Goal: Task Accomplishment & Management: Use online tool/utility

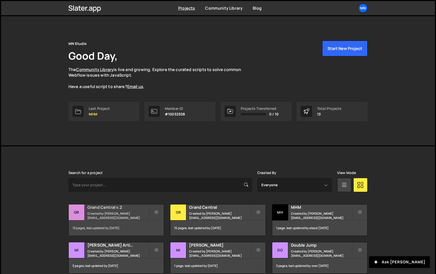
click at [104, 208] on h2 "Grand Central v.2" at bounding box center [118, 207] width 61 height 6
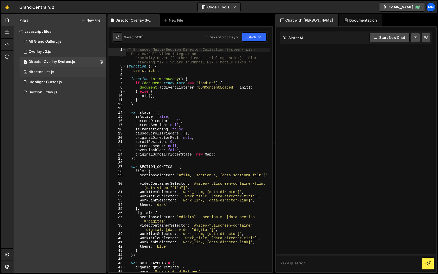
click at [42, 73] on div "director-list.js" at bounding box center [42, 72] width 26 height 5
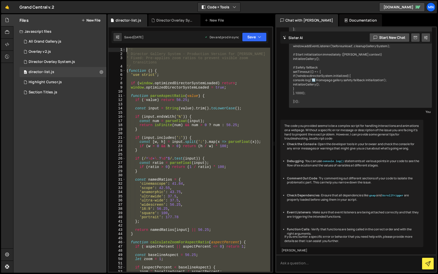
drag, startPoint x: 160, startPoint y: 266, endPoint x: 114, endPoint y: -9, distance: 279.4
click at [114, 0] on html "Projects [GEOGRAPHIC_DATA] Blog [GEOGRAPHIC_DATA] Projects Your Teams Invite te…" at bounding box center [219, 137] width 438 height 274
paste textarea "}"
type textarea "}"
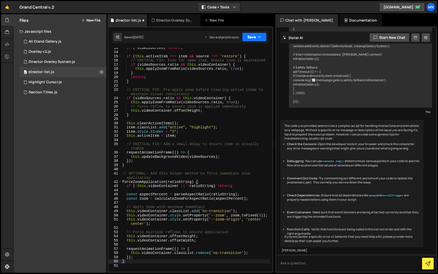
drag, startPoint x: 255, startPoint y: 36, endPoint x: 240, endPoint y: 44, distance: 17.8
click at [255, 36] on button "Save" at bounding box center [254, 36] width 25 height 9
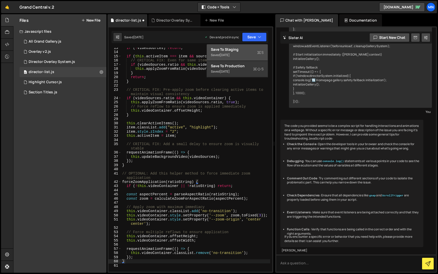
click at [237, 51] on div "Save to Staging S" at bounding box center [237, 49] width 53 height 5
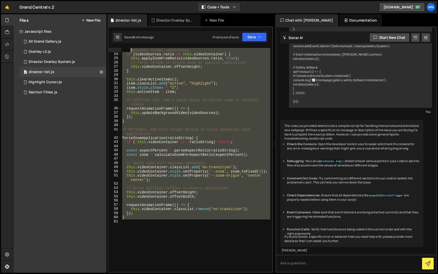
scroll to position [0, 0]
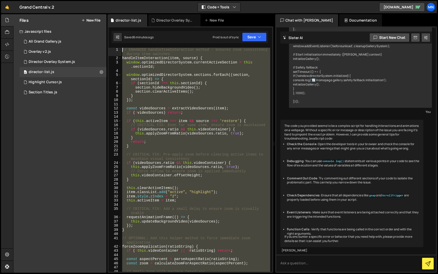
drag, startPoint x: 129, startPoint y: 244, endPoint x: 132, endPoint y: -9, distance: 253.4
click at [132, 0] on html "Projects [GEOGRAPHIC_DATA] Blog [GEOGRAPHIC_DATA] Projects Your Teams Invite te…" at bounding box center [219, 137] width 438 height 274
paste textarea "})();"
type textarea "})();"
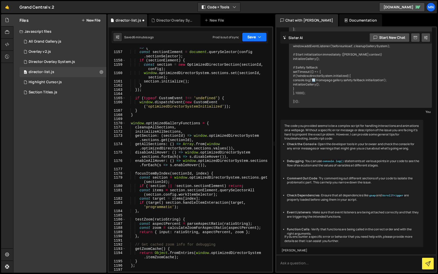
click at [253, 35] on button "Save" at bounding box center [254, 36] width 25 height 9
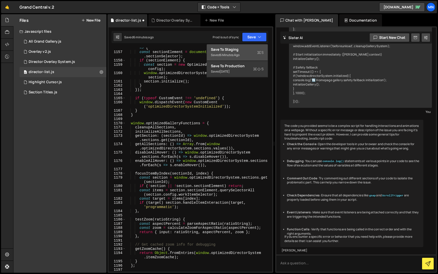
click at [232, 56] on div "6 minutes ago" at bounding box center [230, 55] width 20 height 4
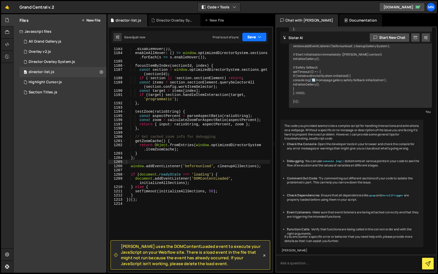
click at [253, 37] on button "Save" at bounding box center [254, 36] width 25 height 9
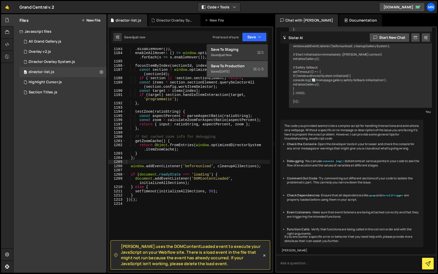
click at [230, 70] on div "[DATE]" at bounding box center [225, 71] width 10 height 4
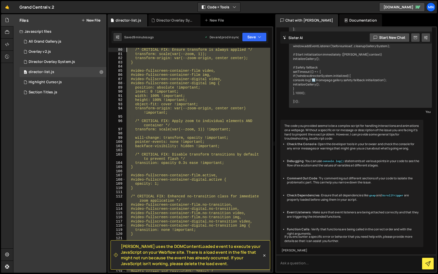
scroll to position [0, 0]
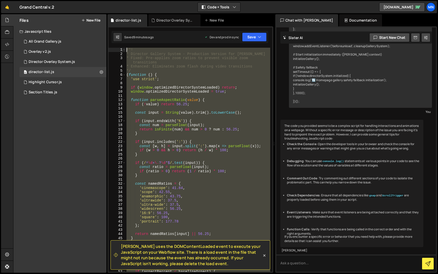
drag, startPoint x: 139, startPoint y: 220, endPoint x: 98, endPoint y: -9, distance: 232.7
click at [98, 0] on html "Projects [GEOGRAPHIC_DATA] Blog [GEOGRAPHIC_DATA] Projects Your Teams Invite te…" at bounding box center [219, 137] width 438 height 274
paste textarea "})();"
type textarea "})();"
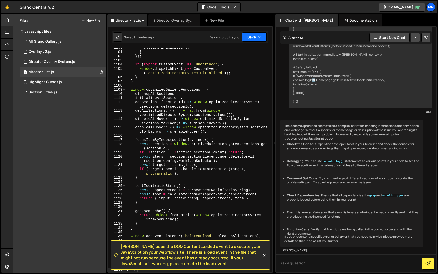
drag, startPoint x: 252, startPoint y: 35, endPoint x: 240, endPoint y: 46, distance: 16.9
click at [252, 35] on button "Save" at bounding box center [254, 36] width 25 height 9
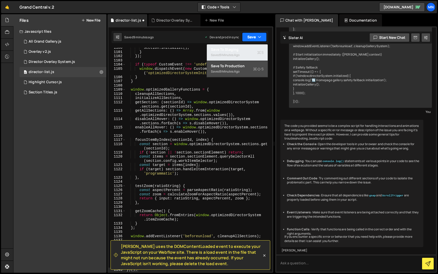
drag, startPoint x: 238, startPoint y: 49, endPoint x: 254, endPoint y: 41, distance: 18.8
click at [238, 49] on div "Save to Staging S" at bounding box center [237, 49] width 53 height 5
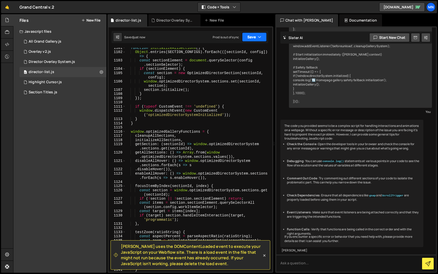
click at [256, 37] on button "Save" at bounding box center [254, 36] width 25 height 9
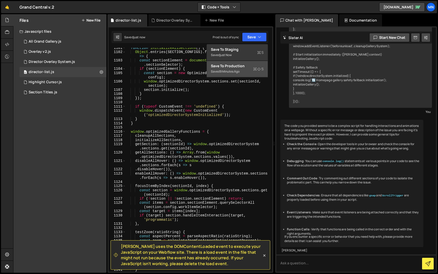
click at [240, 73] on div "9 minutes ago" at bounding box center [230, 71] width 20 height 4
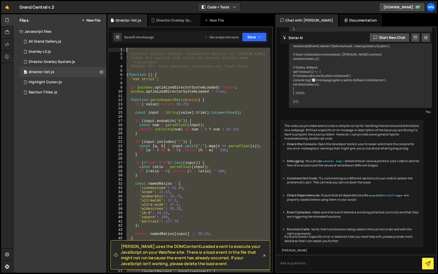
scroll to position [0, 0]
drag, startPoint x: 147, startPoint y: 216, endPoint x: 120, endPoint y: -9, distance: 227.4
click at [120, 0] on html "Projects [GEOGRAPHIC_DATA] Blog [GEOGRAPHIC_DATA] Projects Your Teams Invite te…" at bounding box center [219, 137] width 438 height 274
paste textarea "})();"
type textarea "})();"
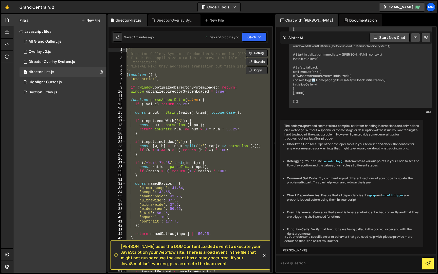
scroll to position [4995, 0]
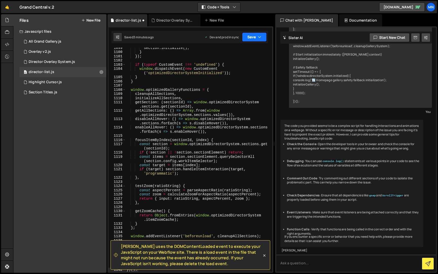
drag, startPoint x: 253, startPoint y: 39, endPoint x: 245, endPoint y: 54, distance: 17.1
click at [253, 39] on button "Save" at bounding box center [254, 36] width 25 height 9
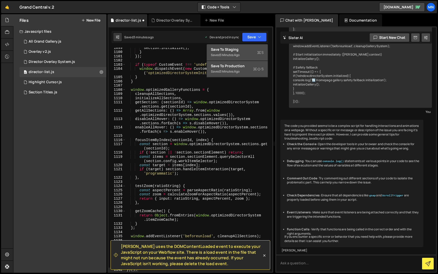
click at [244, 54] on div "Saved 3 minutes ago" at bounding box center [237, 55] width 53 height 6
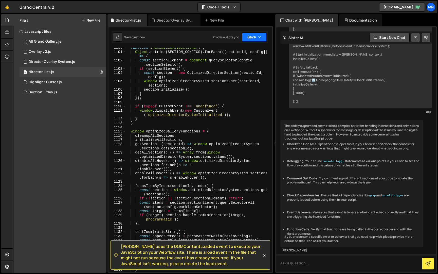
click at [262, 35] on button "Save" at bounding box center [254, 36] width 25 height 9
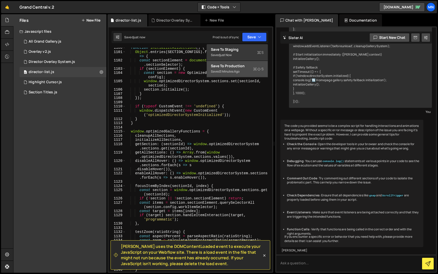
click at [253, 68] on div "Saved 3 minutes ago" at bounding box center [237, 71] width 53 height 6
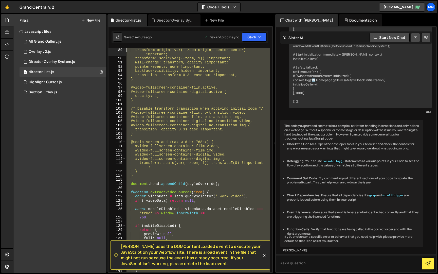
scroll to position [0, 0]
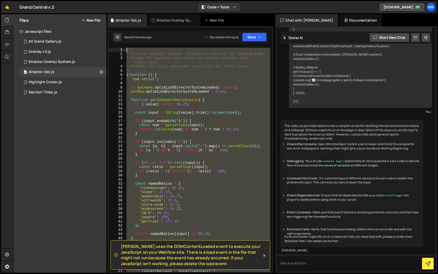
drag, startPoint x: 107, startPoint y: 204, endPoint x: 96, endPoint y: -9, distance: 214.1
click at [96, 0] on html "Projects [GEOGRAPHIC_DATA] Blog [GEOGRAPHIC_DATA] Projects Your Teams Invite te…" at bounding box center [219, 137] width 438 height 274
paste textarea "})();"
type textarea "})();"
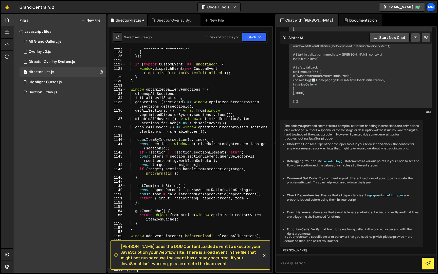
scroll to position [5091, 0]
click at [259, 41] on button "Save" at bounding box center [254, 36] width 25 height 9
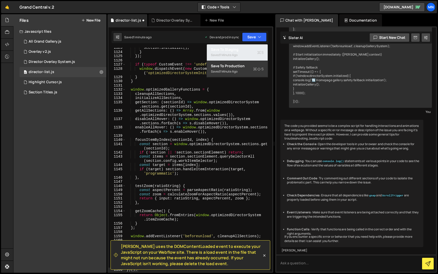
drag, startPoint x: 234, startPoint y: 56, endPoint x: 240, endPoint y: 51, distance: 7.7
click at [235, 55] on div "1 minute ago" at bounding box center [229, 55] width 18 height 4
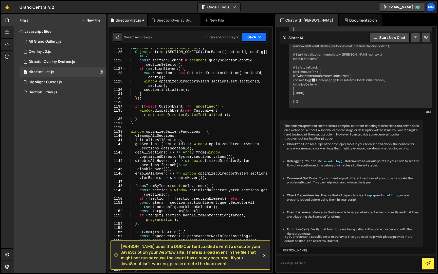
click at [253, 37] on button "Save" at bounding box center [254, 36] width 25 height 9
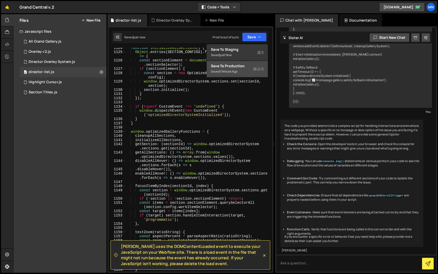
click at [230, 73] on div "1 minute ago" at bounding box center [229, 71] width 18 height 4
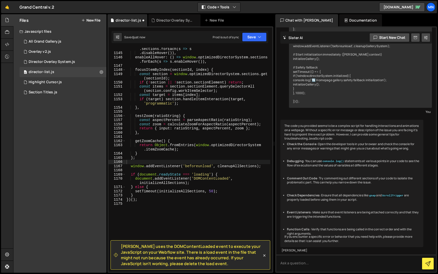
scroll to position [5194, 0]
click at [45, 63] on div "Director Overlay System.js" at bounding box center [52, 62] width 46 height 5
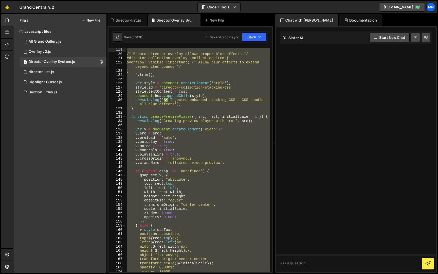
scroll to position [0, 0]
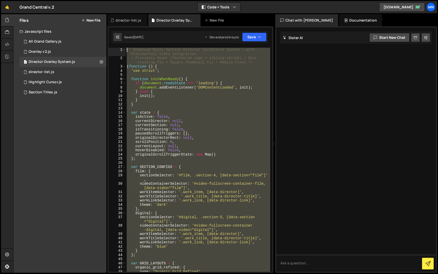
drag, startPoint x: 132, startPoint y: 246, endPoint x: 103, endPoint y: -9, distance: 257.2
click at [103, 0] on html "Projects [GEOGRAPHIC_DATA] Blog [GEOGRAPHIC_DATA] Projects Your Teams Invite te…" at bounding box center [219, 137] width 438 height 274
paste textarea "})();"
type textarea "})();"
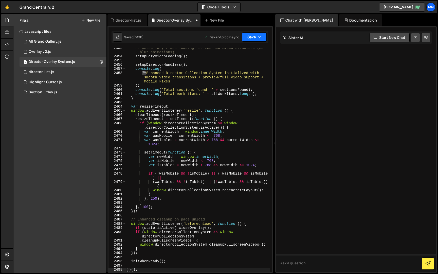
click at [259, 36] on icon "button" at bounding box center [260, 36] width 4 height 5
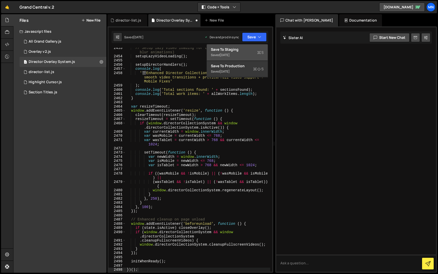
click at [232, 52] on div "Saved [DATE]" at bounding box center [237, 55] width 53 height 6
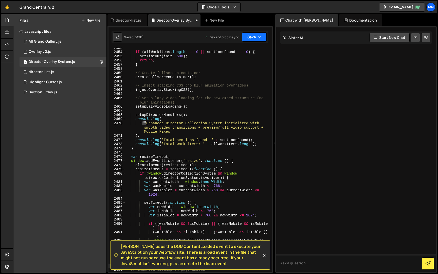
click at [252, 37] on button "Save" at bounding box center [254, 36] width 25 height 9
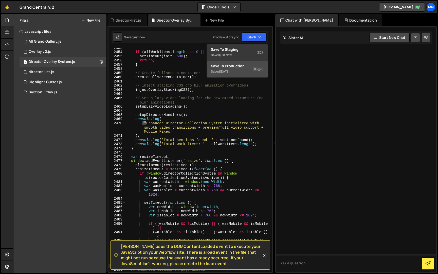
click at [230, 69] on div "[DATE]" at bounding box center [225, 71] width 10 height 4
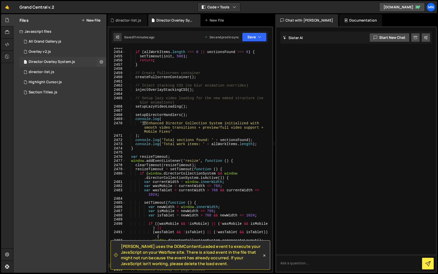
click at [45, 63] on div "Director Overlay System.js" at bounding box center [52, 62] width 46 height 5
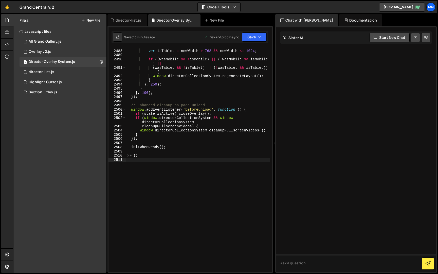
click at [181, 228] on div "var isMobile = newWidth <= 768 ; var isTablet = newWidth > 768 && newWidth <= 1…" at bounding box center [198, 161] width 145 height 232
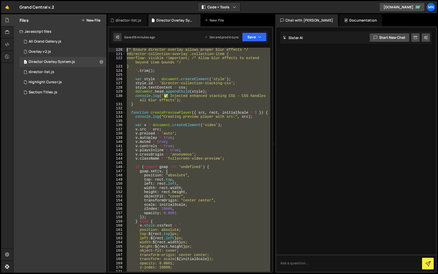
scroll to position [0, 0]
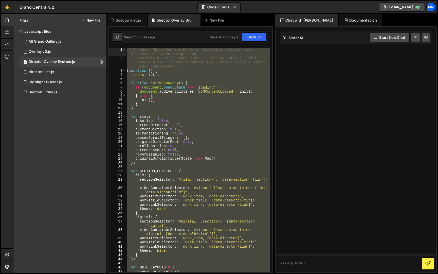
drag, startPoint x: 172, startPoint y: 228, endPoint x: 82, endPoint y: -9, distance: 254.1
click at [82, 0] on html "Projects [GEOGRAPHIC_DATA] Blog [GEOGRAPHIC_DATA] Projects Your Teams Invite te…" at bounding box center [219, 137] width 438 height 274
paste textarea "})();"
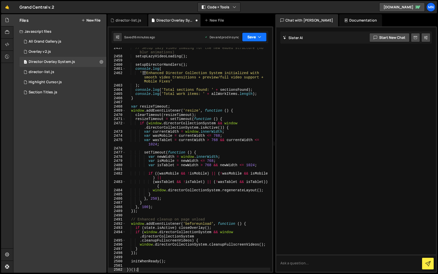
click at [256, 37] on button "Save" at bounding box center [254, 36] width 25 height 9
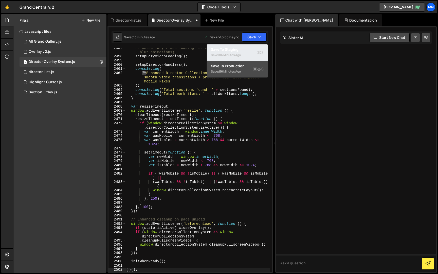
drag, startPoint x: 238, startPoint y: 53, endPoint x: 240, endPoint y: 52, distance: 2.8
click at [238, 53] on div "16 minutes ago" at bounding box center [230, 55] width 21 height 4
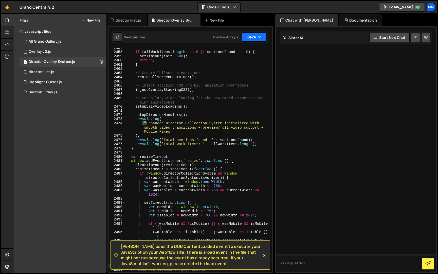
click at [254, 36] on button "Save" at bounding box center [254, 36] width 25 height 9
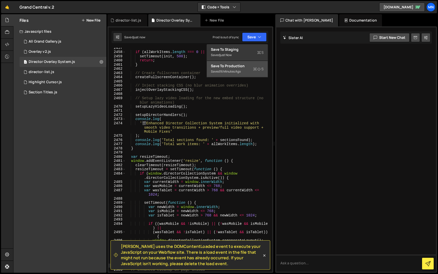
click at [239, 74] on div "Saved 16 minutes ago" at bounding box center [237, 71] width 53 height 6
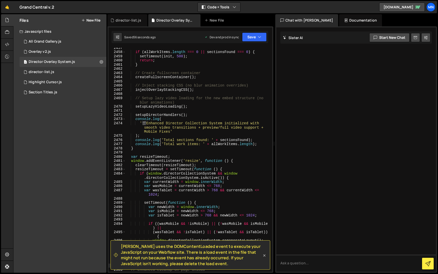
click at [265, 255] on icon at bounding box center [265, 255] width 2 height 2
type textarea "}, 250); }"
click at [265, 255] on div "if ( allWorkItems . length === 0 || sectionsFound === 0 ) { setTimeout ( init ,…" at bounding box center [198, 162] width 145 height 232
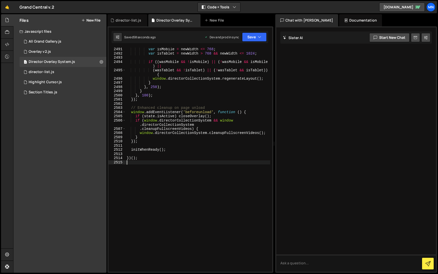
click at [176, 203] on div "var isMobile = newWidth <= 768 ; var isTablet = newWidth > 768 && newWidth <= 1…" at bounding box center [198, 163] width 145 height 232
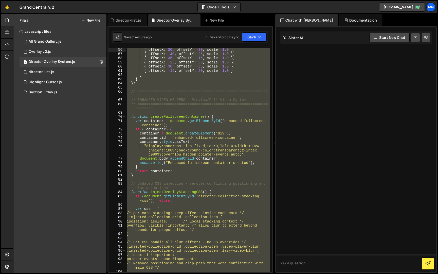
scroll to position [0, 0]
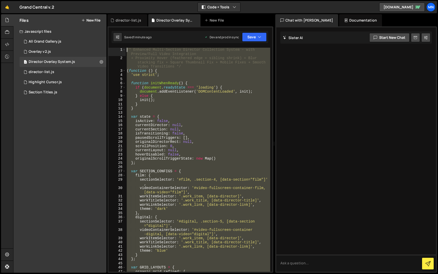
drag, startPoint x: 142, startPoint y: 199, endPoint x: 118, endPoint y: -9, distance: 209.5
click at [118, 0] on html "Projects [GEOGRAPHIC_DATA] Blog [GEOGRAPHIC_DATA] Projects Your Teams Invite te…" at bounding box center [219, 137] width 438 height 274
type textarea "/* Enhanced Multi-Section Director Collection System - with Preview/Full Video …"
